Goal: Transaction & Acquisition: Purchase product/service

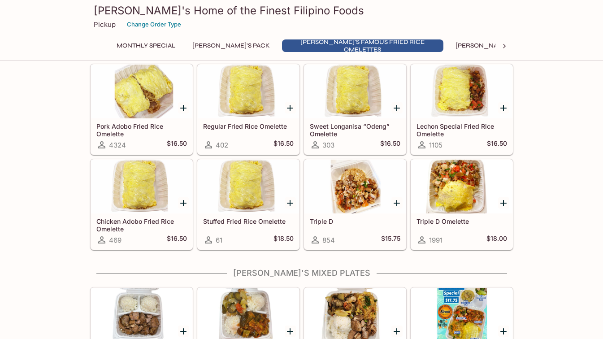
scroll to position [286, 0]
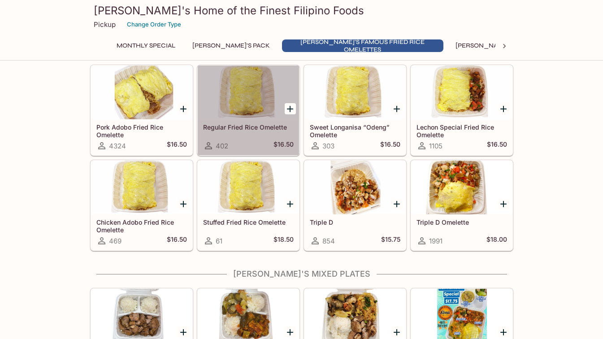
click at [244, 102] on div at bounding box center [248, 92] width 101 height 54
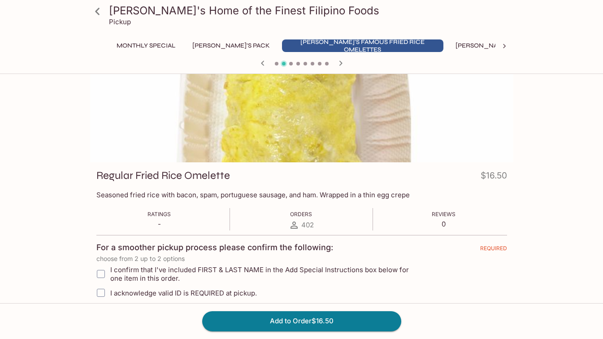
scroll to position [5, 0]
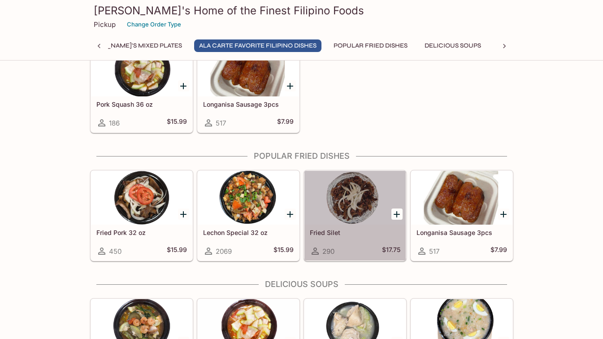
click at [346, 205] on div at bounding box center [354, 198] width 101 height 54
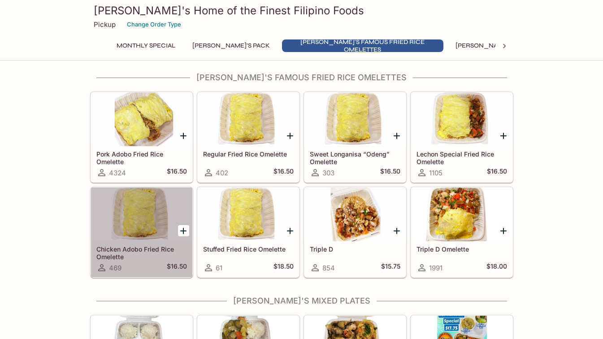
click at [128, 239] on div at bounding box center [141, 214] width 101 height 54
